Goal: Transaction & Acquisition: Purchase product/service

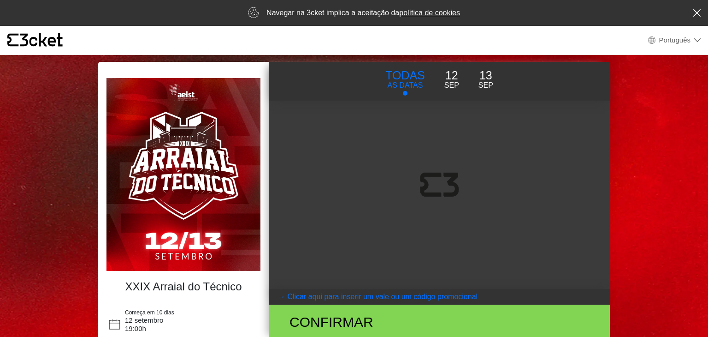
select select "pt_PT"
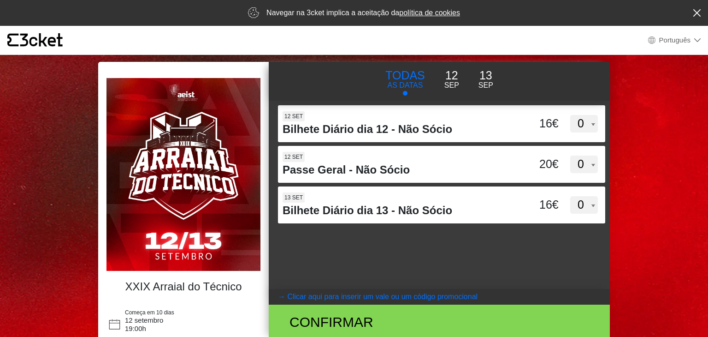
click at [491, 81] on p "Sep" at bounding box center [486, 85] width 15 height 11
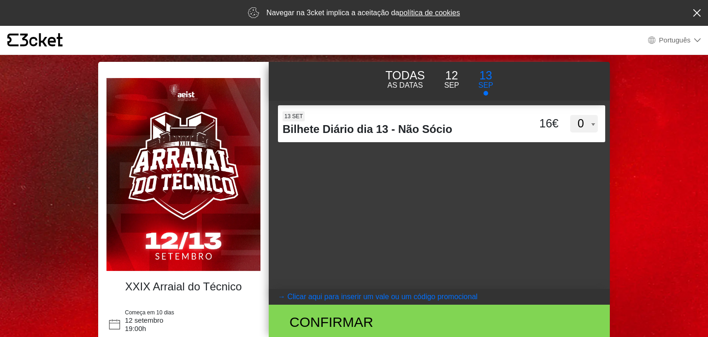
click at [440, 187] on div "d3dVTTBtbEpMQUxVUUdnTllBdWVFUT09 12 set Bilhete Diário dia 12 - Não Sócio 16€ 0…" at bounding box center [439, 195] width 341 height 188
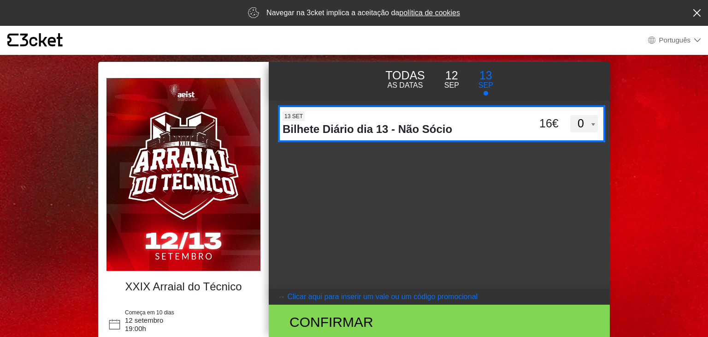
click at [586, 122] on select "0 1 2 3 4 5 6 7 8 9 10 11 12 13 14 15" at bounding box center [584, 124] width 28 height 18
select select "4"
click at [570, 115] on select "0 1 2 3 4 5 6 7 8 9 10 11 12 13 14 15" at bounding box center [584, 124] width 28 height 18
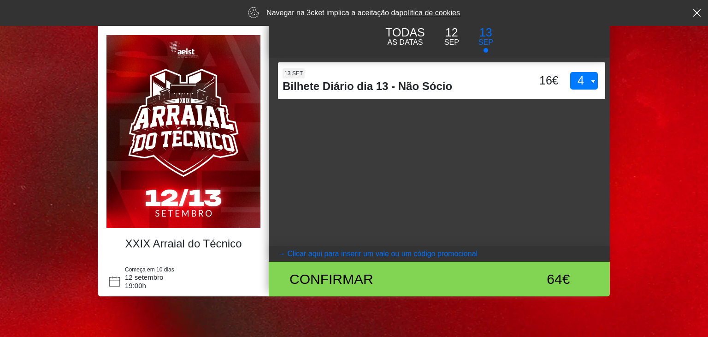
scroll to position [48, 0]
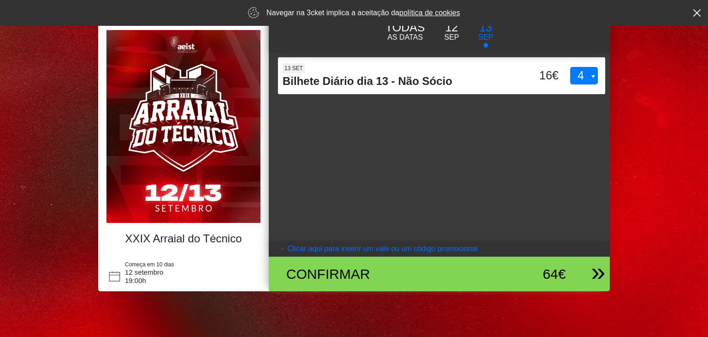
click at [421, 270] on div "Confirmar" at bounding box center [383, 273] width 208 height 21
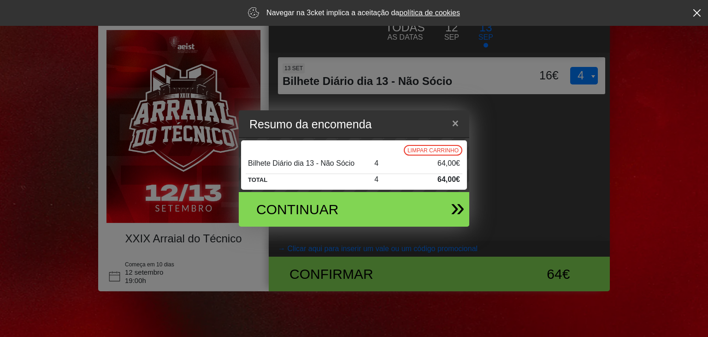
click at [342, 206] on div "Continuar" at bounding box center [316, 209] width 135 height 21
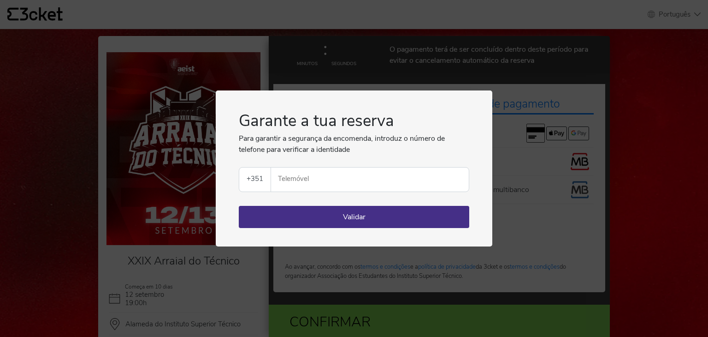
select select "pt_PT"
click at [337, 184] on input "Telemóvel" at bounding box center [374, 179] width 190 height 24
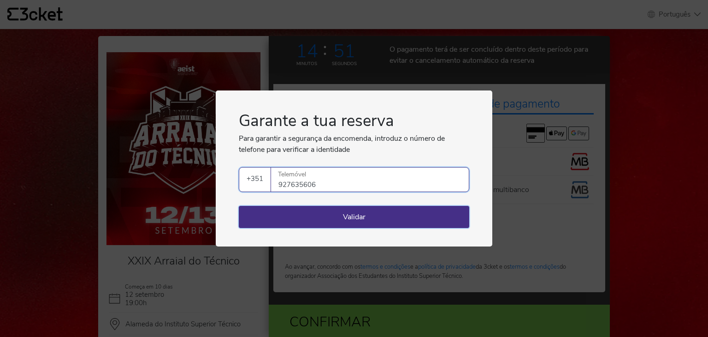
type input "927635606"
click at [347, 214] on button "Validar" at bounding box center [354, 217] width 231 height 22
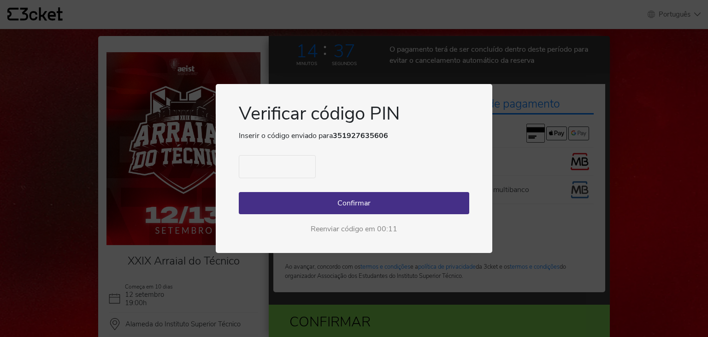
click at [284, 164] on input "text" at bounding box center [277, 166] width 77 height 23
type input "3184"
click at [296, 196] on button "Confirmar" at bounding box center [354, 203] width 231 height 22
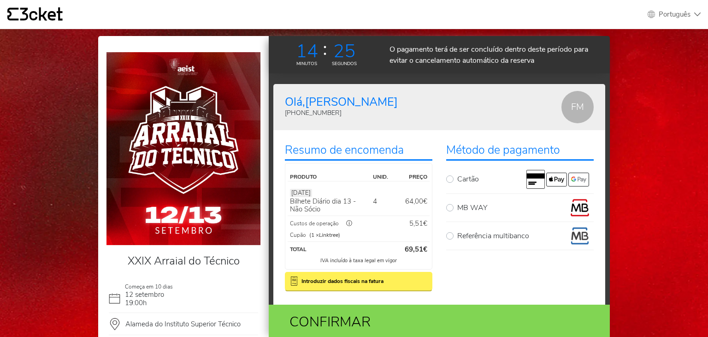
click at [457, 210] on label "MB WAY" at bounding box center [525, 207] width 137 height 18
click at [457, 204] on input "MB WAY" at bounding box center [460, 201] width 6 height 6
radio input "true"
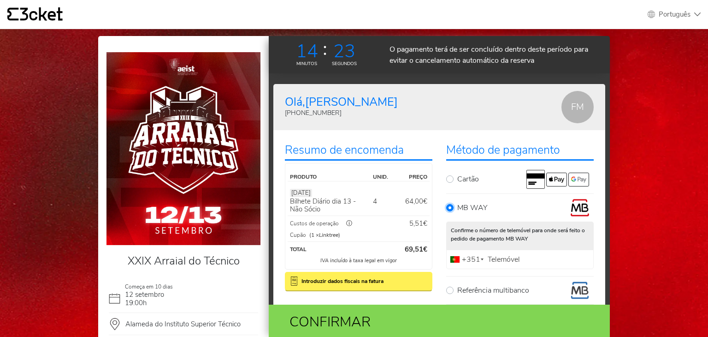
scroll to position [46, 0]
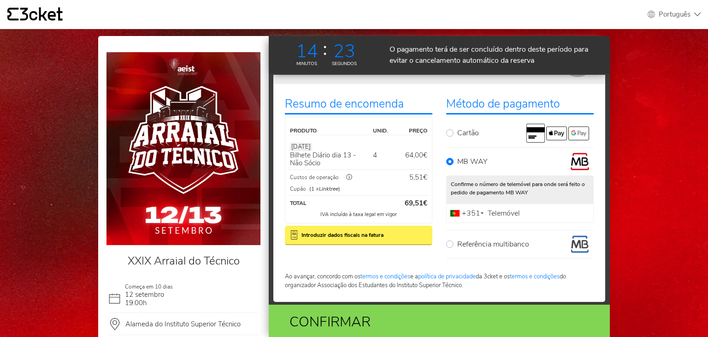
click at [517, 214] on label "Telemóvel" at bounding box center [504, 213] width 37 height 6
click at [517, 214] on input "Telemóvel" at bounding box center [520, 212] width 148 height 19
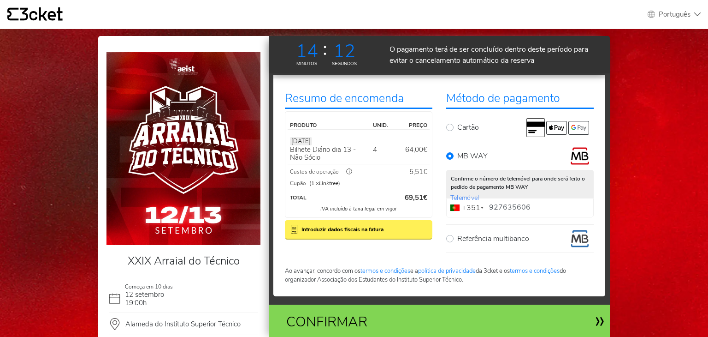
type input "927635606"
click at [375, 322] on div "Confirmar" at bounding box center [383, 321] width 208 height 21
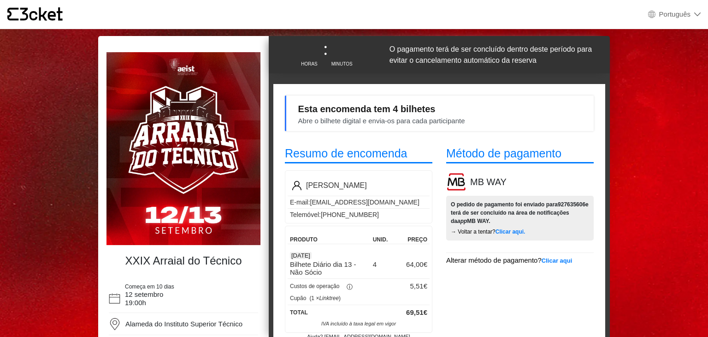
select select "pt_PT"
